Goal: Task Accomplishment & Management: Use online tool/utility

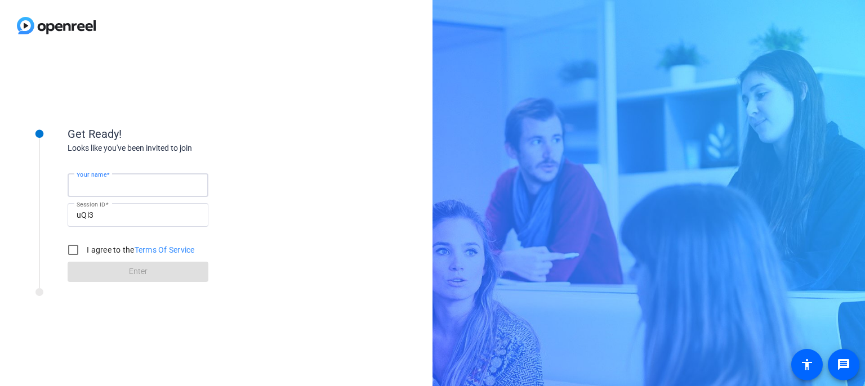
click at [145, 180] on input "Your name" at bounding box center [138, 186] width 123 height 14
type input "[PERSON_NAME]"
click at [72, 247] on input "I agree to the Terms Of Service" at bounding box center [73, 250] width 23 height 23
checkbox input "true"
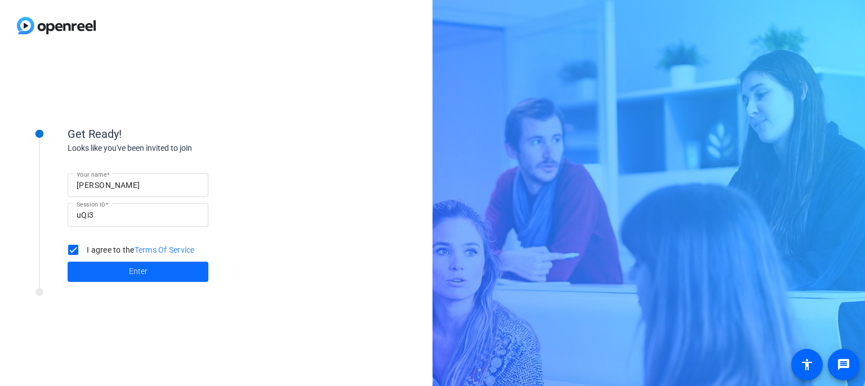
click at [120, 274] on span at bounding box center [138, 272] width 141 height 27
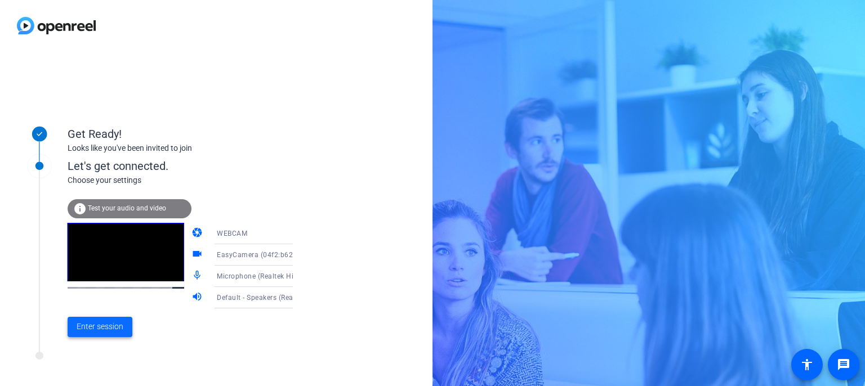
click at [109, 332] on span "Enter session" at bounding box center [100, 327] width 47 height 12
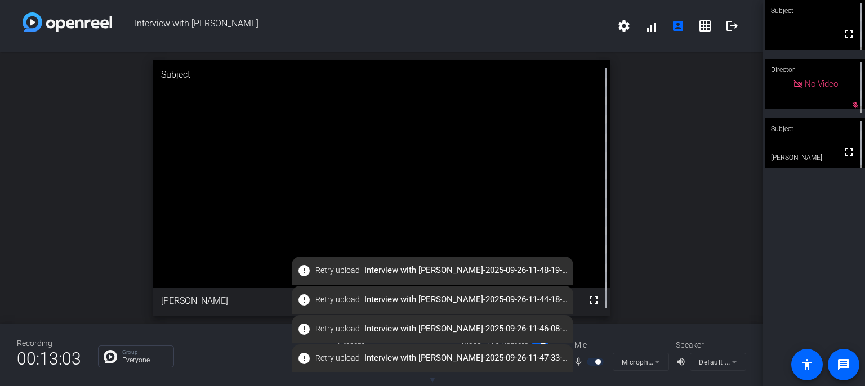
click at [6, 21] on div "Interview with [PERSON_NAME] settings signal_cellular_alt account_box grid_on l…" at bounding box center [381, 26] width 763 height 52
